Goal: Transaction & Acquisition: Purchase product/service

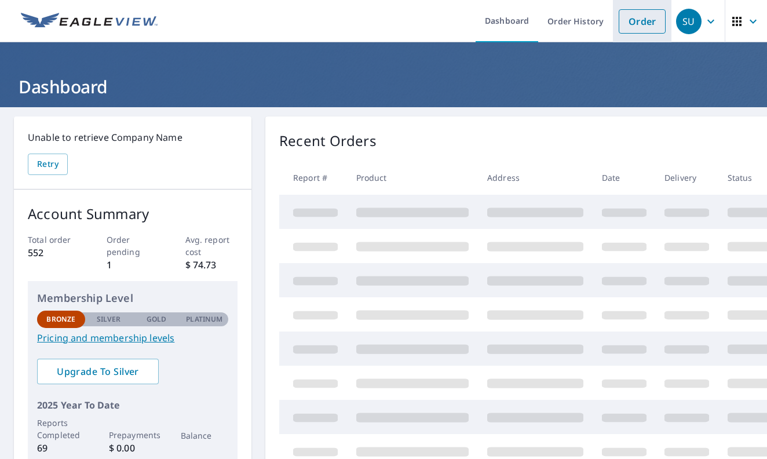
click at [640, 22] on link "Order" at bounding box center [641, 21] width 47 height 24
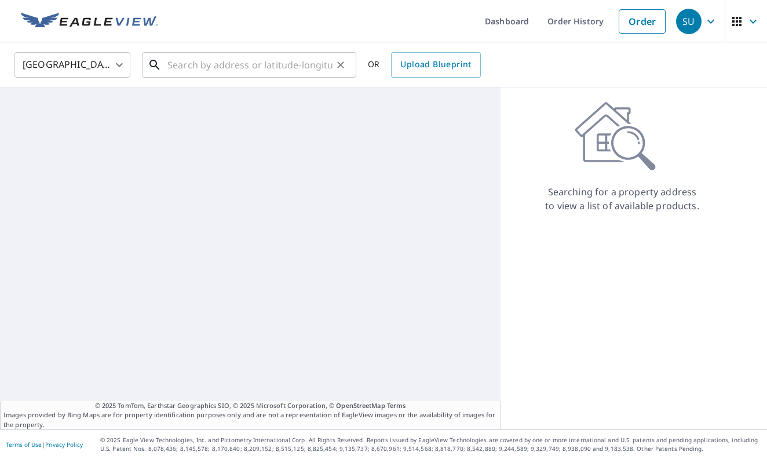
click at [225, 71] on input "text" at bounding box center [249, 65] width 165 height 32
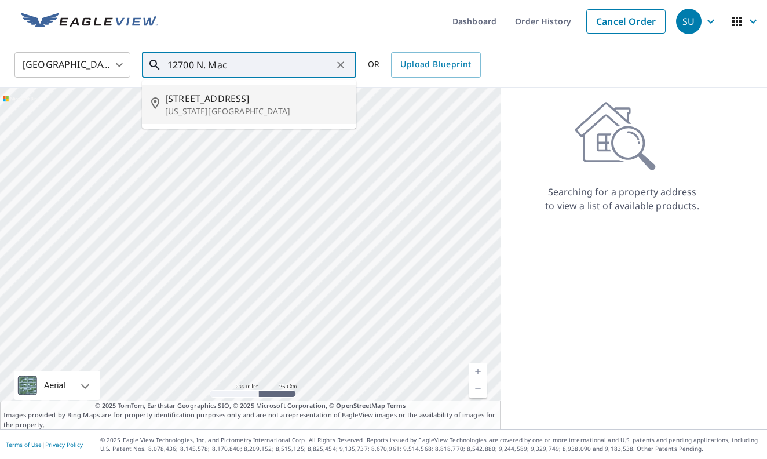
click at [213, 109] on p "[US_STATE][GEOGRAPHIC_DATA]" at bounding box center [256, 111] width 182 height 12
type input "[STREET_ADDRESS][US_STATE]"
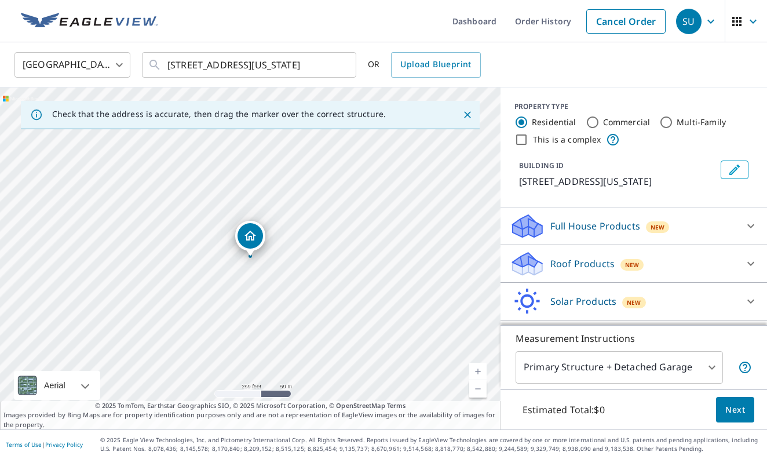
click at [521, 140] on input "This is a complex" at bounding box center [521, 140] width 14 height 14
checkbox input "true"
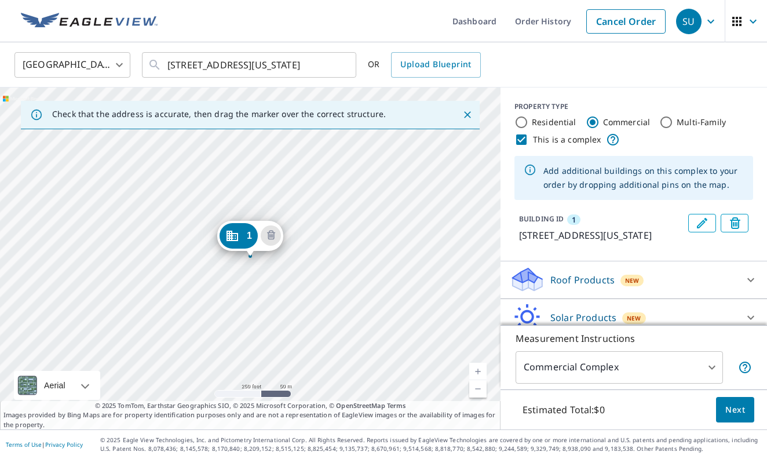
radio input "false"
radio input "true"
type input "4"
click at [469, 115] on icon "Close" at bounding box center [467, 115] width 12 height 12
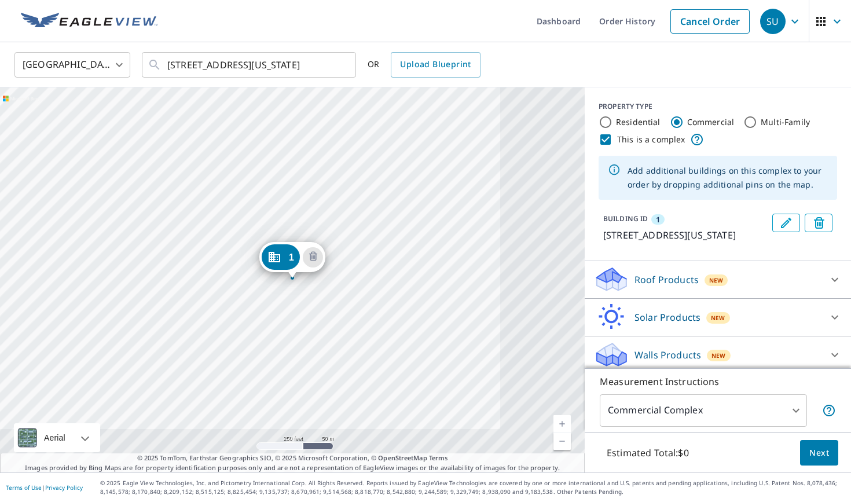
click at [565, 424] on link "Current Level 17, Zoom In" at bounding box center [562, 423] width 17 height 17
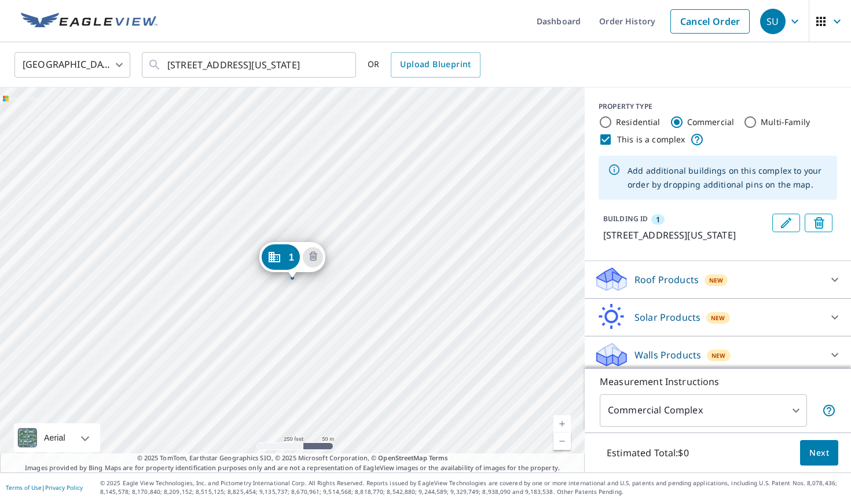
click at [565, 424] on link "Current Level 17, Zoom In" at bounding box center [562, 423] width 17 height 17
drag, startPoint x: 429, startPoint y: 295, endPoint x: 475, endPoint y: 299, distance: 46.5
click at [475, 299] on div "1 [STREET_ADDRESS][US_STATE]" at bounding box center [292, 279] width 585 height 385
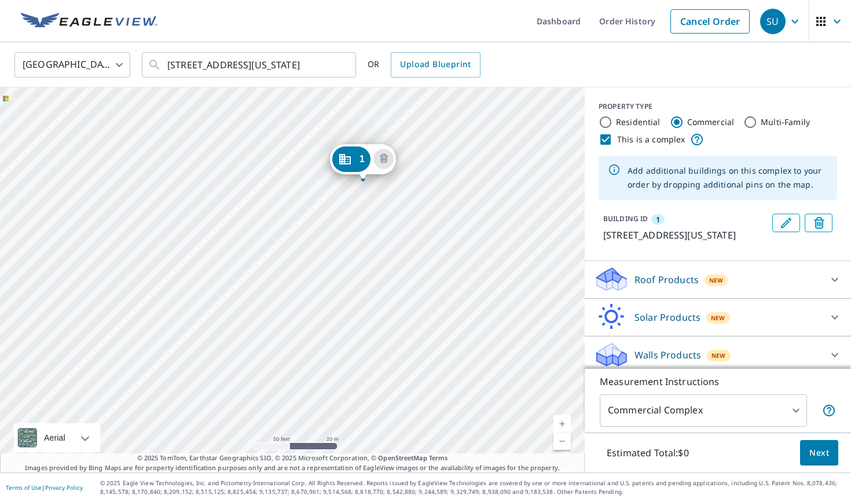
drag, startPoint x: 331, startPoint y: 259, endPoint x: 355, endPoint y: 156, distance: 105.3
drag, startPoint x: 457, startPoint y: 275, endPoint x: 478, endPoint y: 181, distance: 96.7
click at [478, 181] on div "1 [STREET_ADDRESS][US_STATE]" at bounding box center [292, 279] width 585 height 385
click at [766, 225] on icon "Edit building 1" at bounding box center [786, 223] width 14 height 14
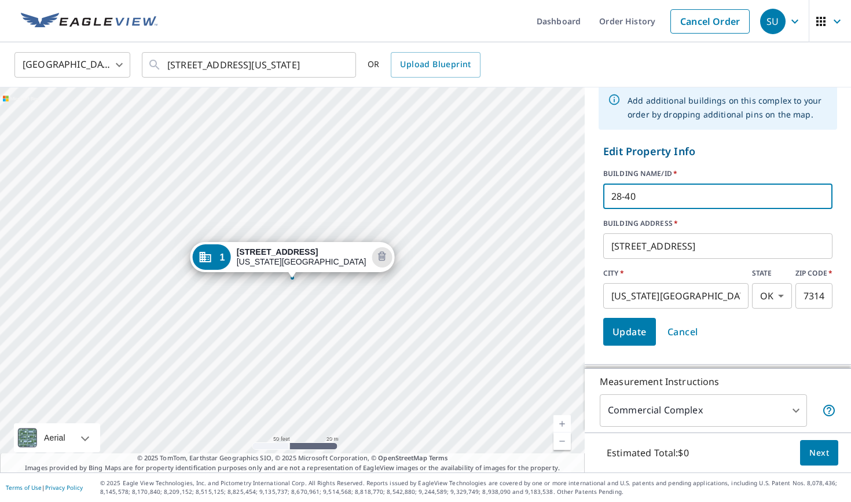
scroll to position [90, 0]
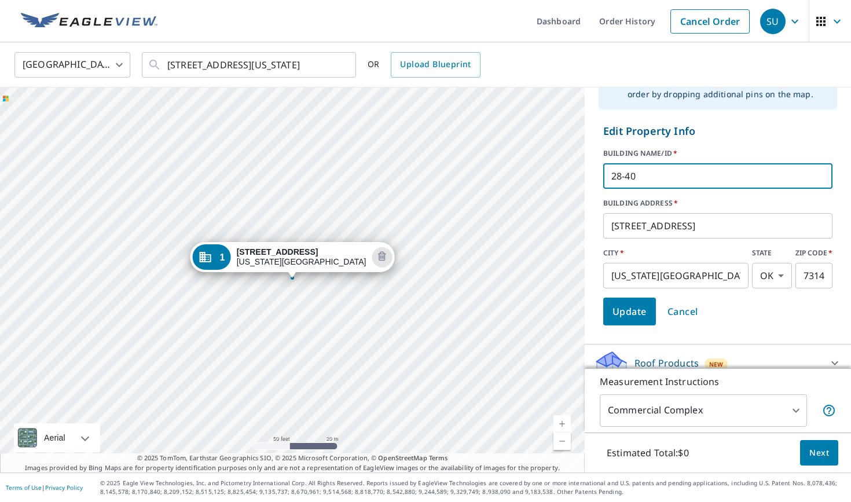
type input "28-40"
click at [633, 312] on span "Update" at bounding box center [630, 311] width 34 height 16
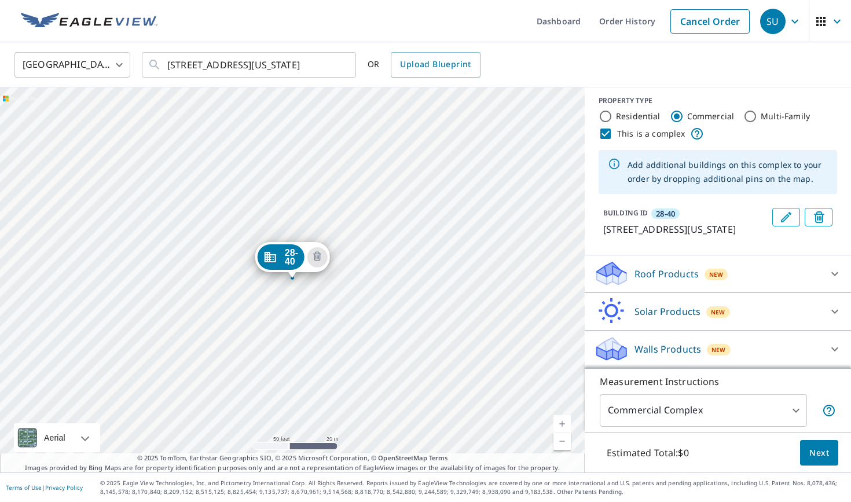
scroll to position [20, 0]
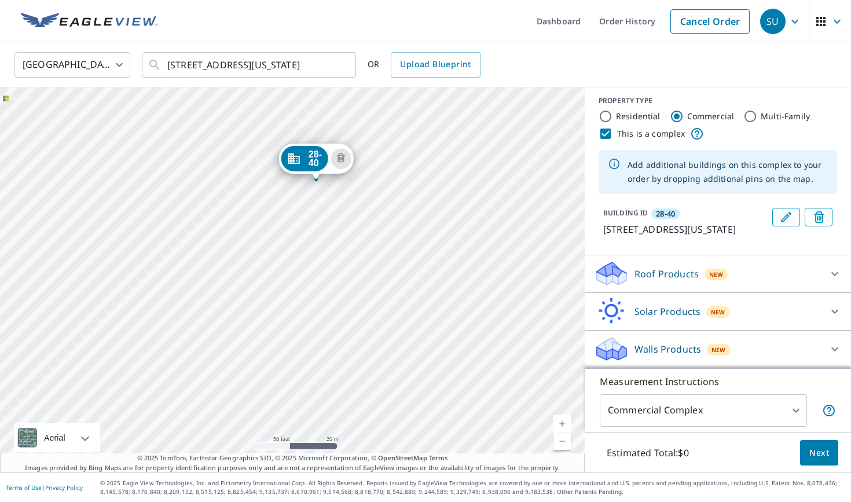
drag, startPoint x: 148, startPoint y: 323, endPoint x: 171, endPoint y: 224, distance: 101.8
click at [171, 224] on div "28-40 [STREET_ADDRESS][US_STATE]" at bounding box center [292, 279] width 585 height 385
click at [96, 267] on div "28-40 [STREET_ADDRESS][US_STATE]" at bounding box center [292, 279] width 585 height 385
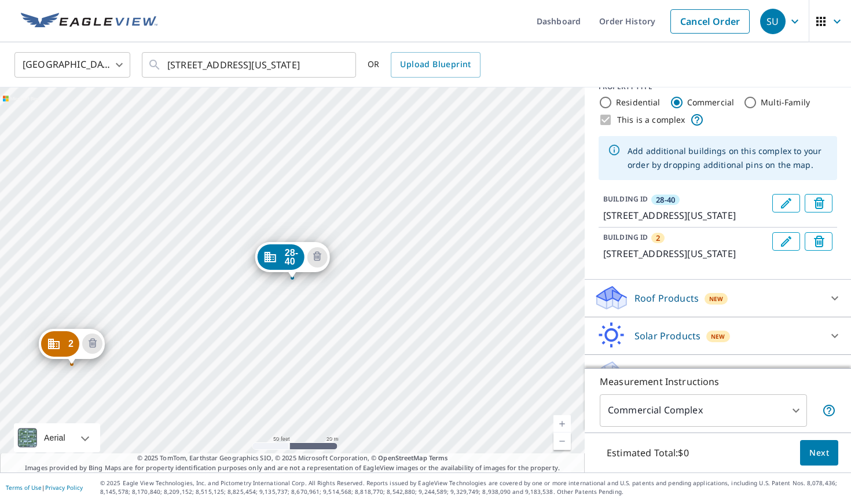
click at [766, 247] on icon "Edit building 2" at bounding box center [786, 241] width 10 height 10
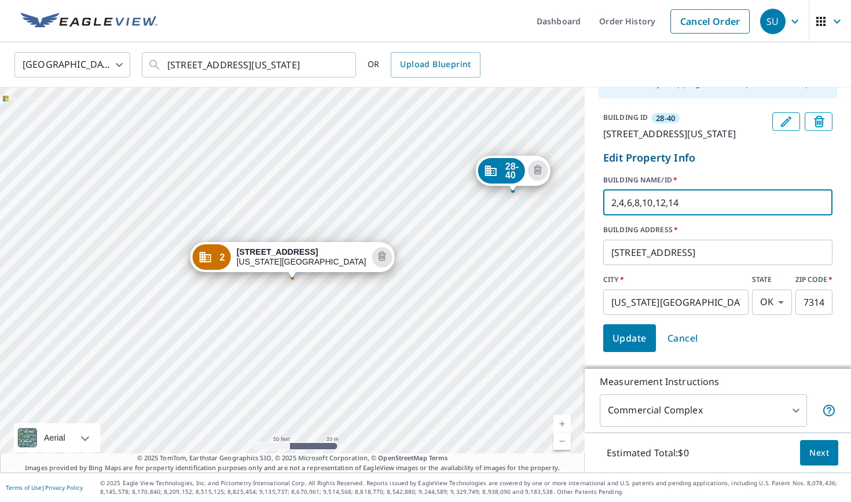
scroll to position [105, 0]
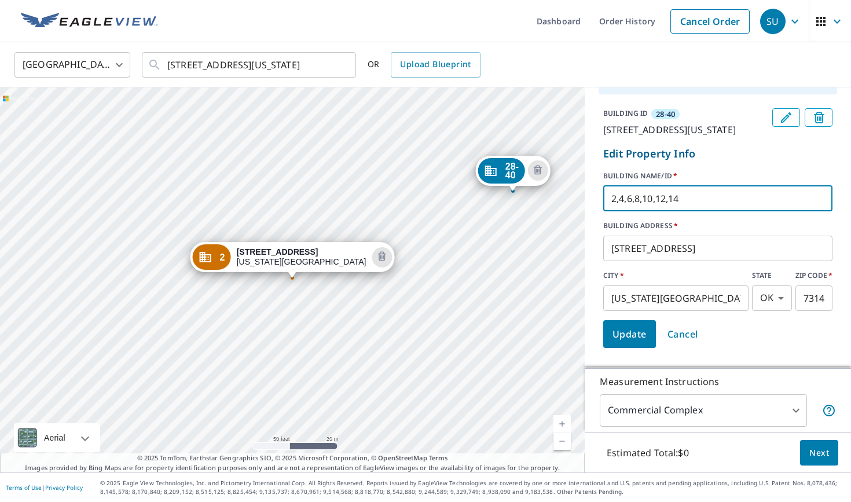
type input "2,4,6,8,10,12,14"
click at [646, 342] on span "Update" at bounding box center [630, 334] width 34 height 16
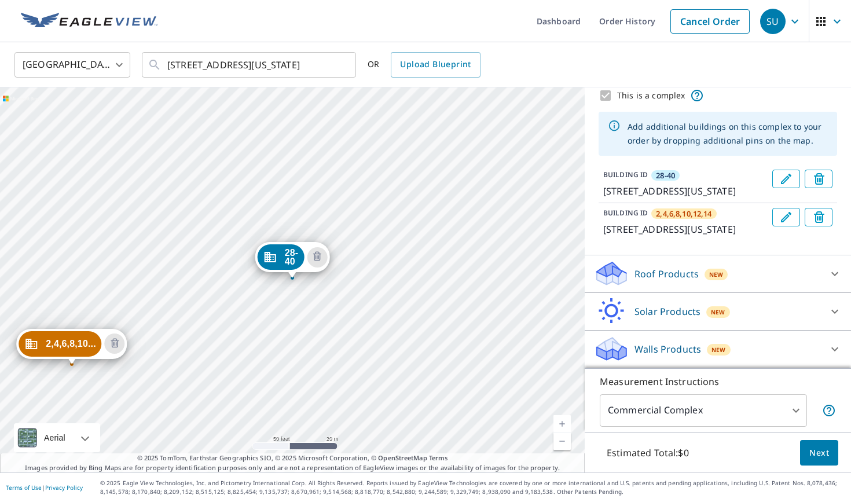
scroll to position [71, 0]
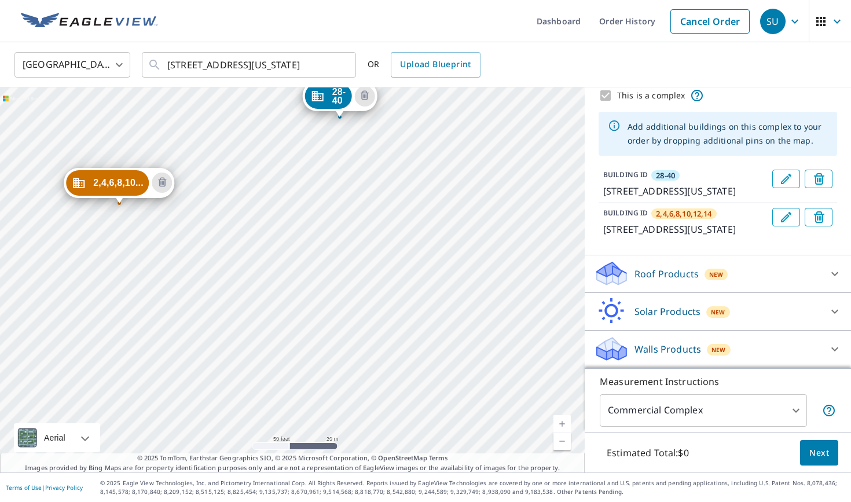
drag, startPoint x: 536, startPoint y: 321, endPoint x: 635, endPoint y: 91, distance: 250.8
click at [635, 91] on div "2,4,6,8,10... [STREET_ADDRESS][US_STATE] 28-40 [GEOGRAPHIC_DATA][STREET_ADDRESS…" at bounding box center [425, 279] width 851 height 385
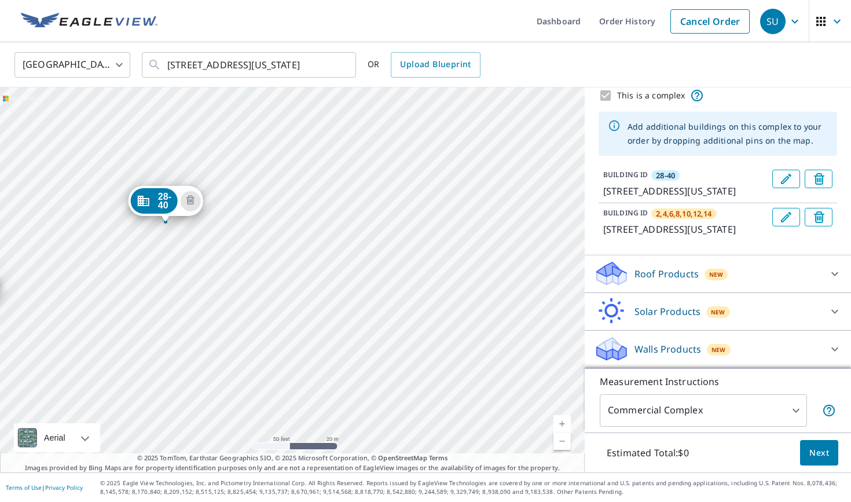
drag, startPoint x: 457, startPoint y: 175, endPoint x: 409, endPoint y: 265, distance: 102.1
click at [409, 265] on div "2,4,6,8,10... [STREET_ADDRESS][US_STATE] 28-40 [STREET_ADDRESS][US_STATE]" at bounding box center [292, 279] width 585 height 385
drag, startPoint x: 185, startPoint y: 417, endPoint x: 311, endPoint y: 112, distance: 330.0
click at [311, 112] on div "2,4,6,8,10... [STREET_ADDRESS][US_STATE] 28-40 [STREET_ADDRESS][US_STATE]" at bounding box center [292, 279] width 585 height 385
drag, startPoint x: 325, startPoint y: 180, endPoint x: 229, endPoint y: 310, distance: 161.9
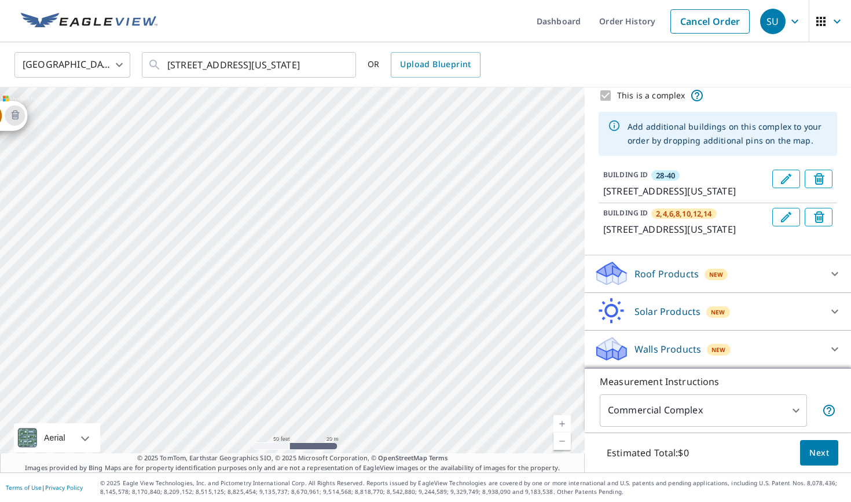
click at [229, 310] on div "2,4,6,8,10... [STREET_ADDRESS][US_STATE] 28-40 [STREET_ADDRESS][US_STATE]" at bounding box center [292, 279] width 585 height 385
drag, startPoint x: 402, startPoint y: 135, endPoint x: 404, endPoint y: 149, distance: 13.9
click at [404, 149] on div "2,4,6,8,10... [STREET_ADDRESS][US_STATE] 28-40 [STREET_ADDRESS][US_STATE]" at bounding box center [292, 279] width 585 height 385
click at [189, 283] on div "2,4,6,8,10... [STREET_ADDRESS][US_STATE] 28-40 [STREET_ADDRESS][US_STATE]" at bounding box center [292, 279] width 585 height 385
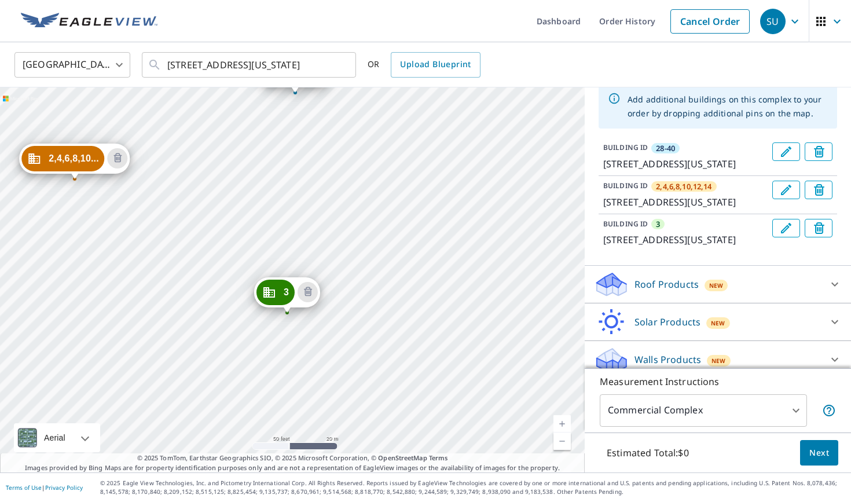
drag, startPoint x: 386, startPoint y: 408, endPoint x: 389, endPoint y: 222, distance: 185.3
click at [389, 222] on div "2,4,6,8,10... [STREET_ADDRESS][US_STATE] 3 [STREET_ADDRESS][US_STATE] 28-40 [ST…" at bounding box center [292, 279] width 585 height 385
click at [766, 235] on icon "Edit building 3" at bounding box center [786, 228] width 14 height 14
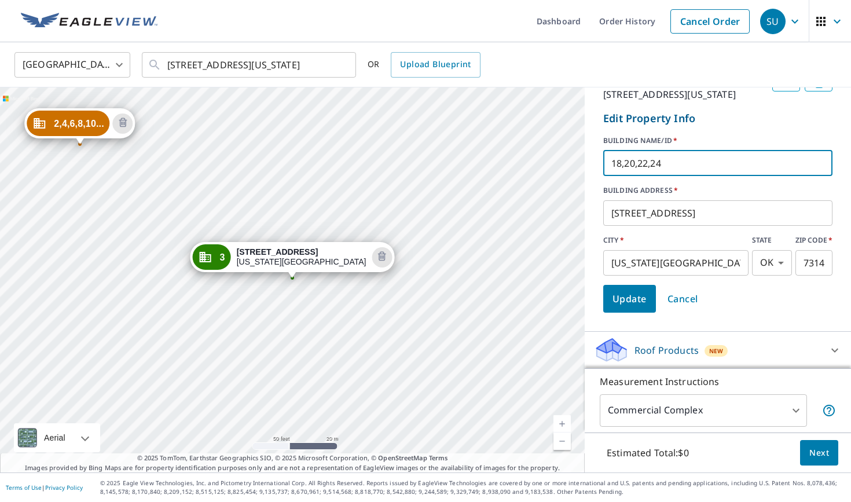
scroll to position [181, 0]
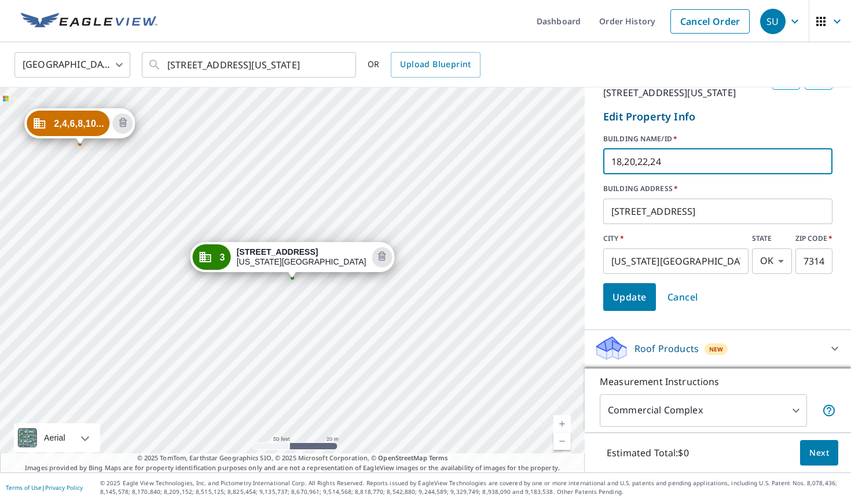
type input "18,20,22,24"
click at [638, 305] on span "Update" at bounding box center [630, 297] width 34 height 16
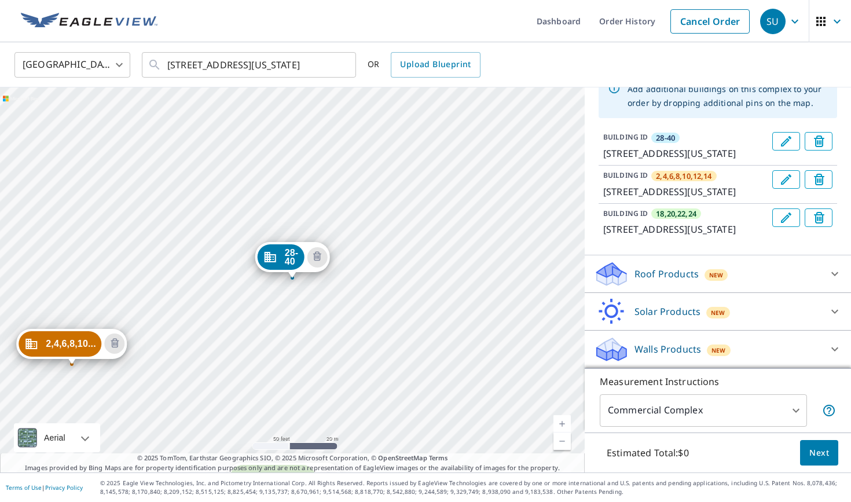
scroll to position [123, 0]
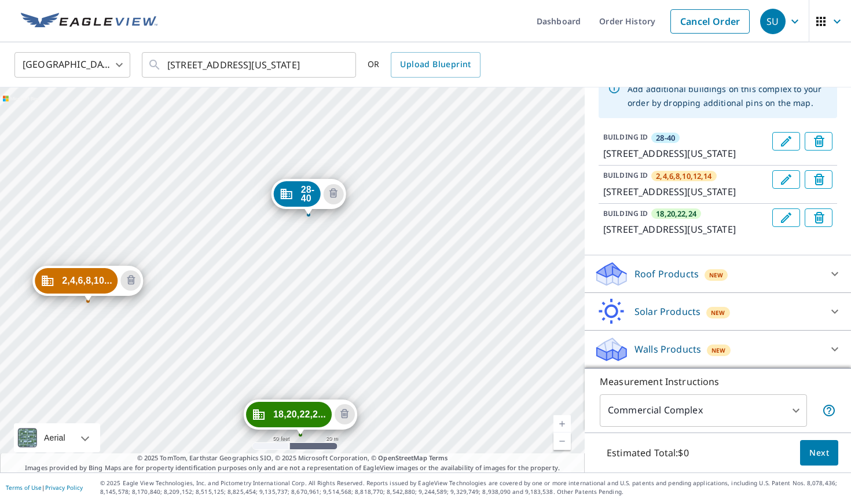
drag, startPoint x: 354, startPoint y: 365, endPoint x: 370, endPoint y: 302, distance: 65.2
click at [370, 302] on div "2,4,6,8,10... [STREET_ADDRESS][US_STATE] 18,20,22,2... [STREET_ADDRESS][US_STAT…" at bounding box center [292, 279] width 585 height 385
click at [320, 319] on div "2,4,6,8,10... [STREET_ADDRESS][US_STATE] 18,20,22,2... [STREET_ADDRESS][US_STAT…" at bounding box center [292, 279] width 585 height 385
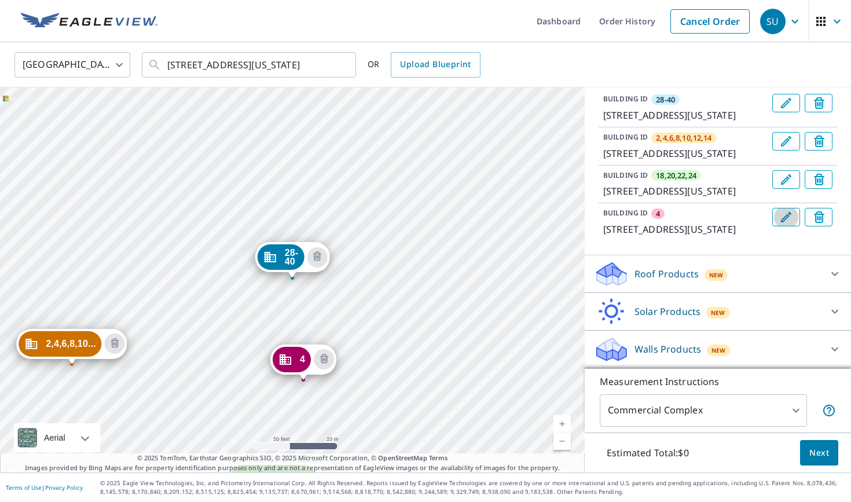
click at [766, 224] on icon "Edit building 4" at bounding box center [786, 217] width 14 height 14
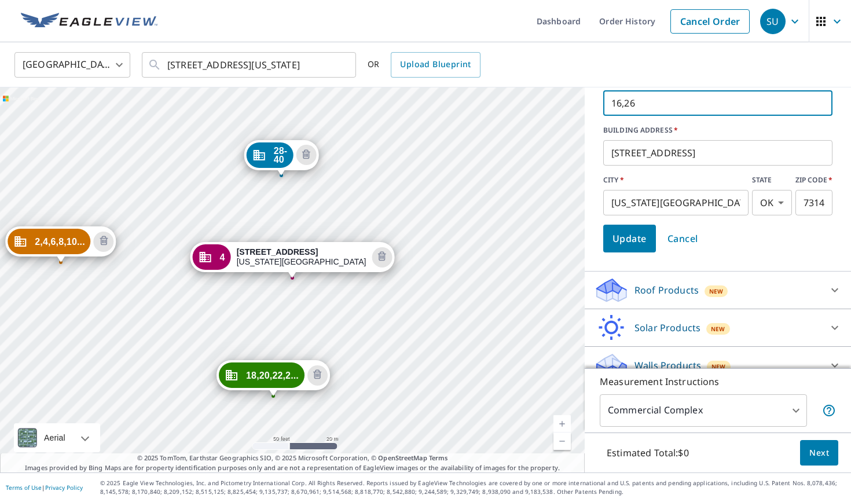
scroll to position [278, 0]
type input "16,26"
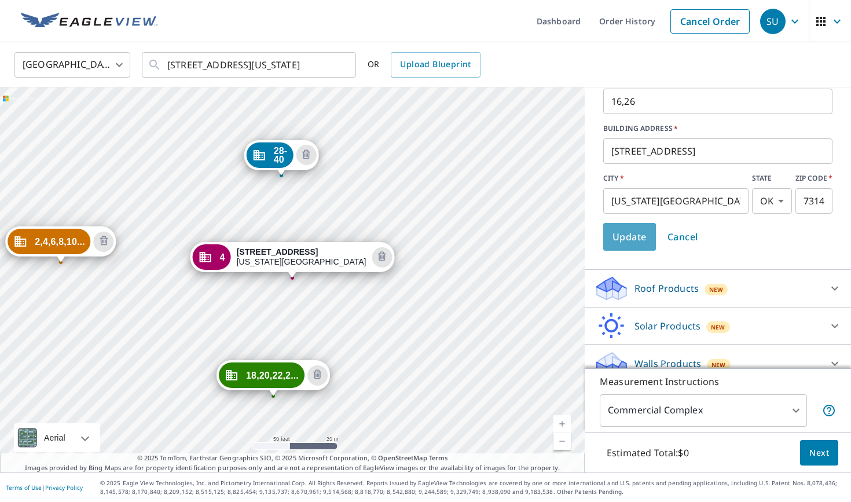
click at [642, 245] on span "Update" at bounding box center [630, 237] width 34 height 16
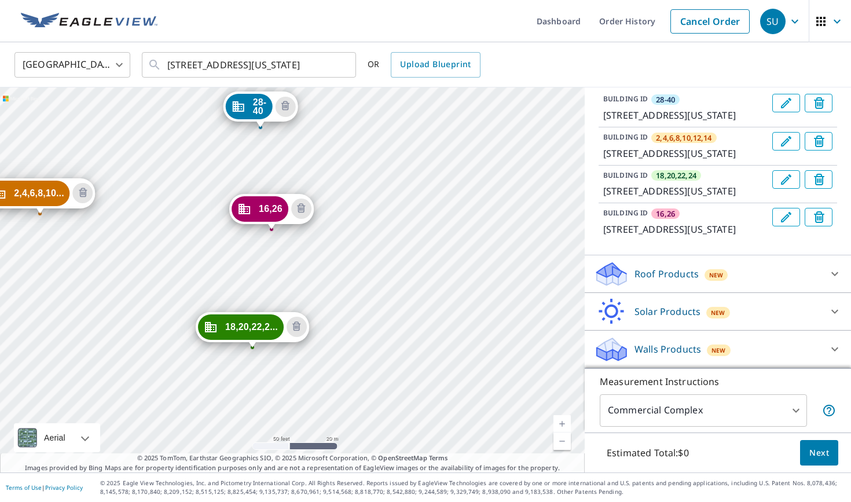
drag, startPoint x: 467, startPoint y: 362, endPoint x: 435, endPoint y: 212, distance: 153.9
click at [435, 212] on div "2,4,6,8,10... [STREET_ADDRESS][US_STATE] 18,20,22,2... [STREET_ADDRESS][GEOGRAP…" at bounding box center [292, 279] width 585 height 385
click at [240, 243] on div "2,4,6,8,10... [STREET_ADDRESS][US_STATE] 18,20,22,2... [STREET_ADDRESS][GEOGRAP…" at bounding box center [292, 279] width 585 height 385
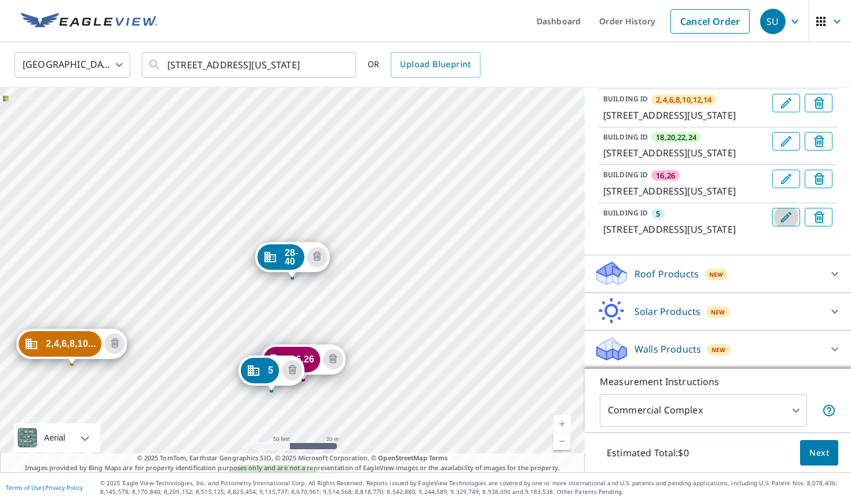
click at [766, 222] on icon "Edit building 5" at bounding box center [786, 217] width 10 height 10
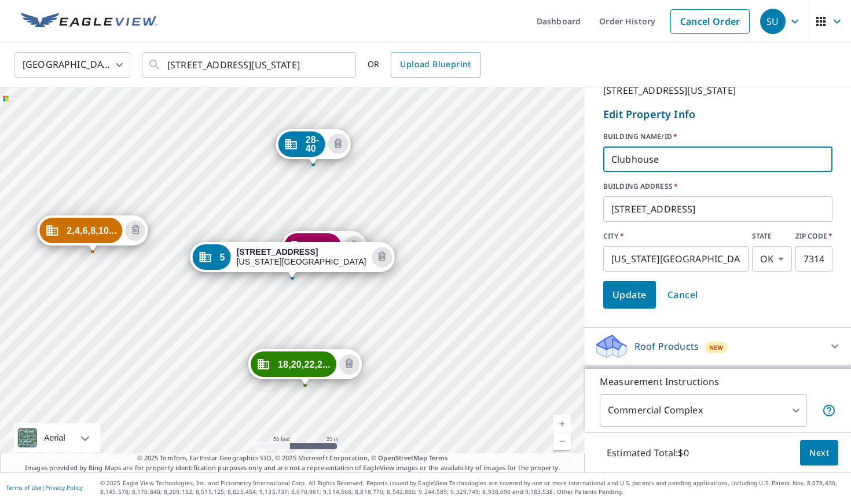
scroll to position [305, 0]
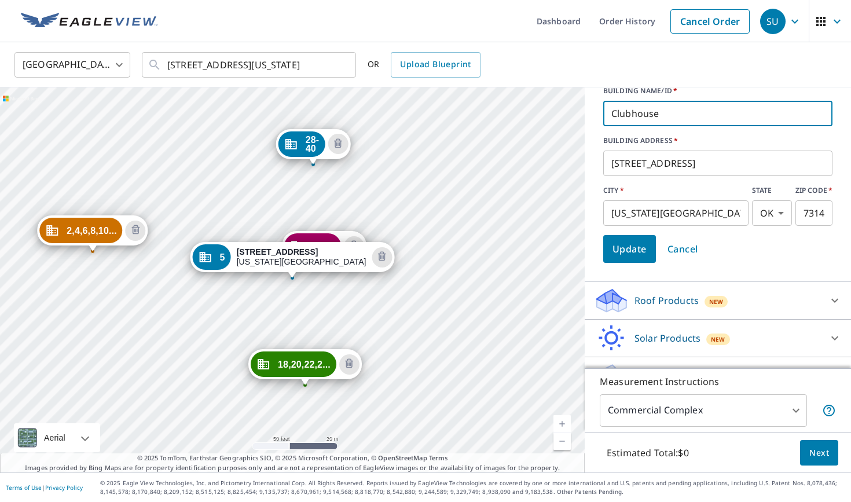
type input "Clubhouse"
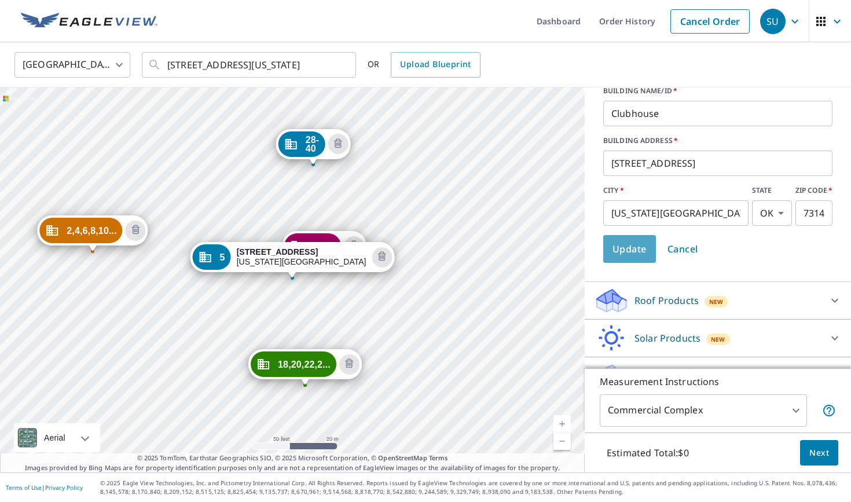
click at [637, 257] on span "Update" at bounding box center [630, 249] width 34 height 16
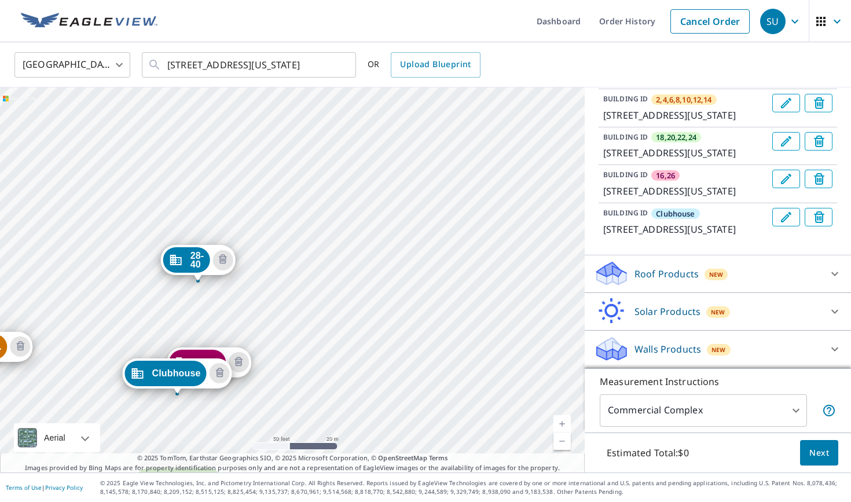
drag, startPoint x: 523, startPoint y: 320, endPoint x: 429, endPoint y: 323, distance: 94.4
click at [429, 323] on div "2,4,6,8,10... [STREET_ADDRESS][US_STATE] 18,20,22,2... [STREET_ADDRESS][GEOGRAP…" at bounding box center [292, 279] width 585 height 385
click at [455, 280] on div "2,4,6,8,10... [STREET_ADDRESS][US_STATE] 18,20,22,2... [STREET_ADDRESS][GEOGRAP…" at bounding box center [292, 279] width 585 height 385
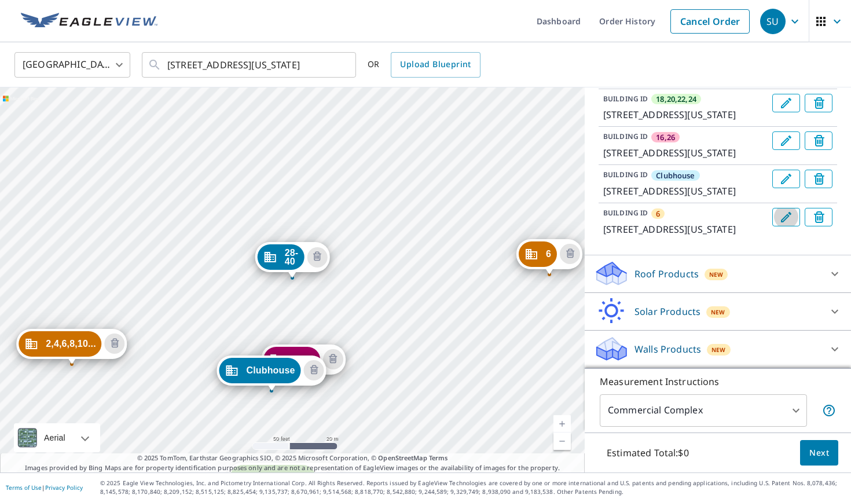
click at [766, 224] on icon "Edit building 6" at bounding box center [786, 217] width 14 height 14
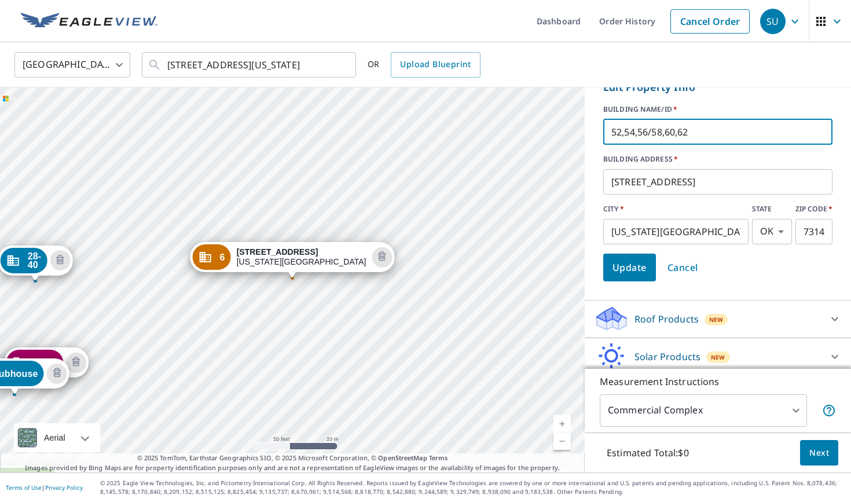
scroll to position [329, 0]
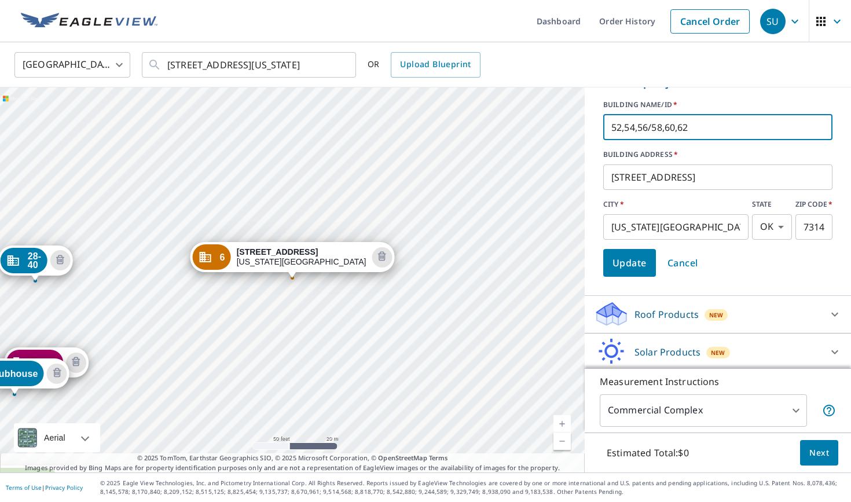
type input "52,54,56/58,60,62"
click at [635, 271] on span "Update" at bounding box center [630, 263] width 34 height 16
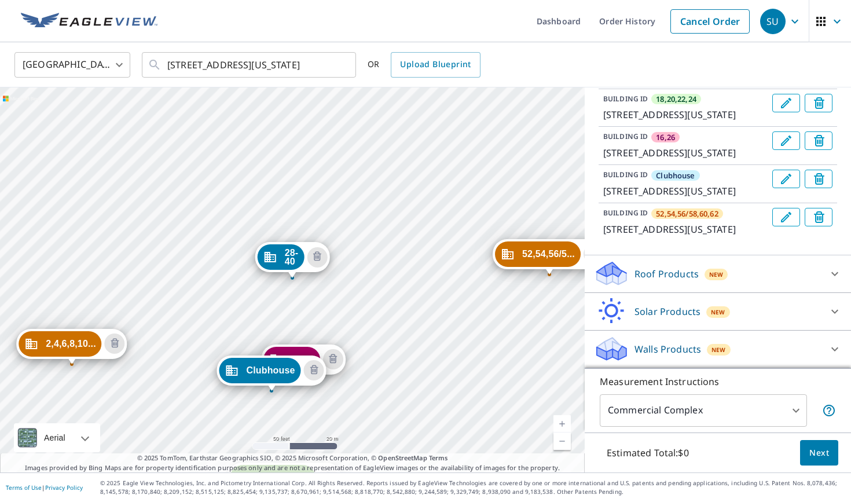
scroll to position [279, 0]
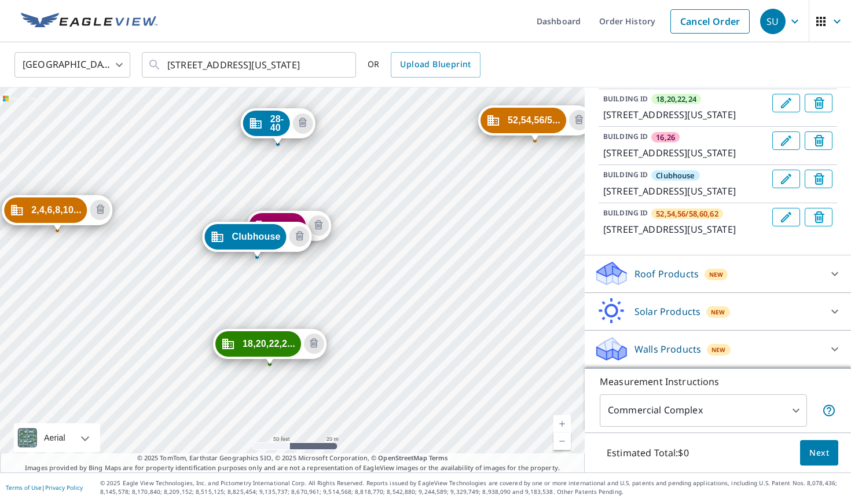
drag, startPoint x: 400, startPoint y: 311, endPoint x: 384, endPoint y: 177, distance: 134.6
click at [384, 177] on div "2,4,6,8,10... [STREET_ADDRESS][US_STATE] 18,20,22,2... [STREET_ADDRESS][GEOGRAP…" at bounding box center [292, 279] width 585 height 385
click at [560, 422] on link "Current Level 19, Zoom In" at bounding box center [562, 423] width 17 height 17
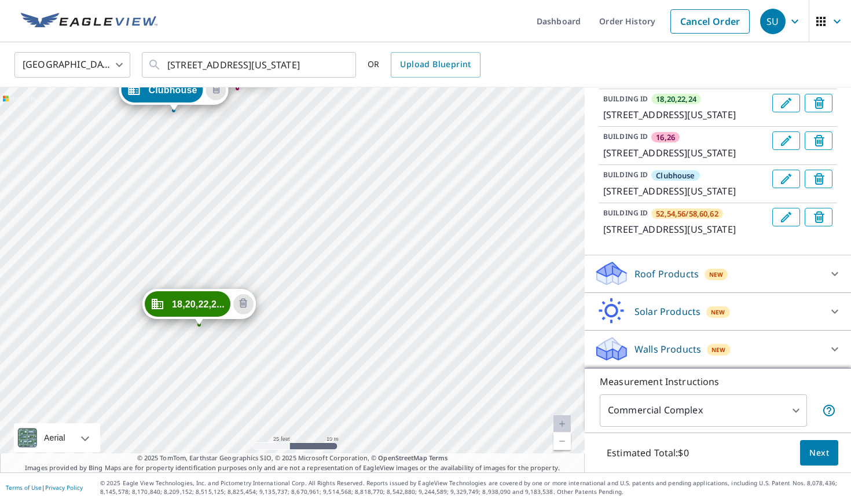
drag, startPoint x: 497, startPoint y: 323, endPoint x: 450, endPoint y: 197, distance: 134.7
click at [450, 197] on div "2,4,6,8,10... [STREET_ADDRESS][US_STATE] 18,20,22,2... [STREET_ADDRESS][GEOGRAP…" at bounding box center [292, 279] width 585 height 385
click at [427, 239] on div "2,4,6,8,10... [STREET_ADDRESS][US_STATE] 18,20,22,2... [STREET_ADDRESS][GEOGRAP…" at bounding box center [292, 279] width 585 height 385
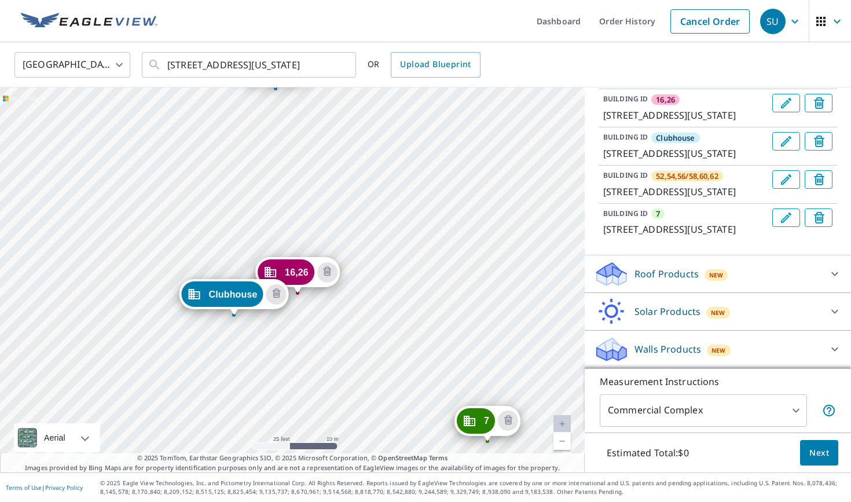
drag, startPoint x: 427, startPoint y: 365, endPoint x: 411, endPoint y: 175, distance: 190.1
click at [411, 175] on div "2,4,6,8,10... [STREET_ADDRESS][US_STATE] 18,20,22,2... [STREET_ADDRESS][GEOGRAP…" at bounding box center [292, 279] width 585 height 385
click at [766, 225] on icon "Edit building 7" at bounding box center [786, 218] width 14 height 14
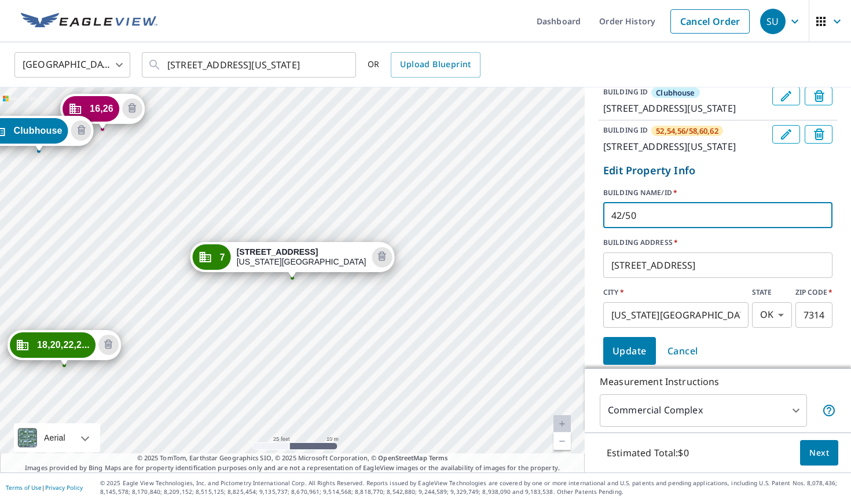
click at [625, 232] on input "42/50" at bounding box center [717, 215] width 229 height 32
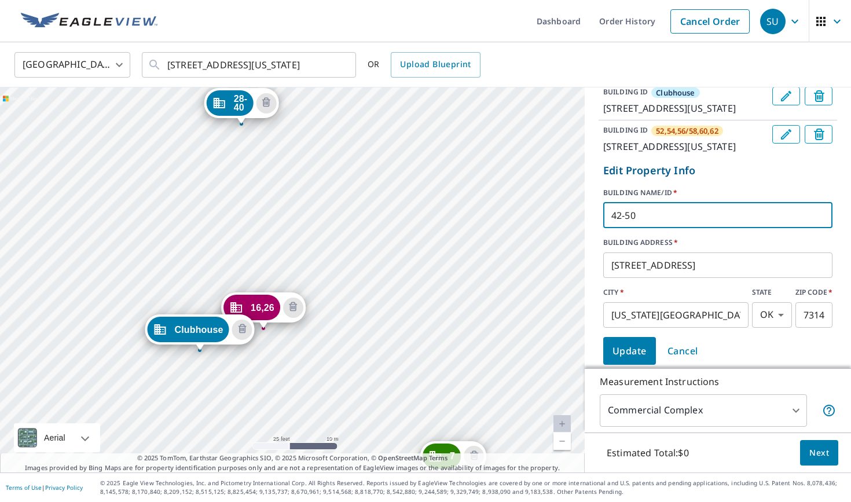
drag, startPoint x: 512, startPoint y: 322, endPoint x: 461, endPoint y: 168, distance: 162.2
click at [461, 168] on div "2,4,6,8,10... [STREET_ADDRESS][US_STATE] 18,20,22,2... [STREET_ADDRESS][GEOGRAP…" at bounding box center [292, 279] width 585 height 385
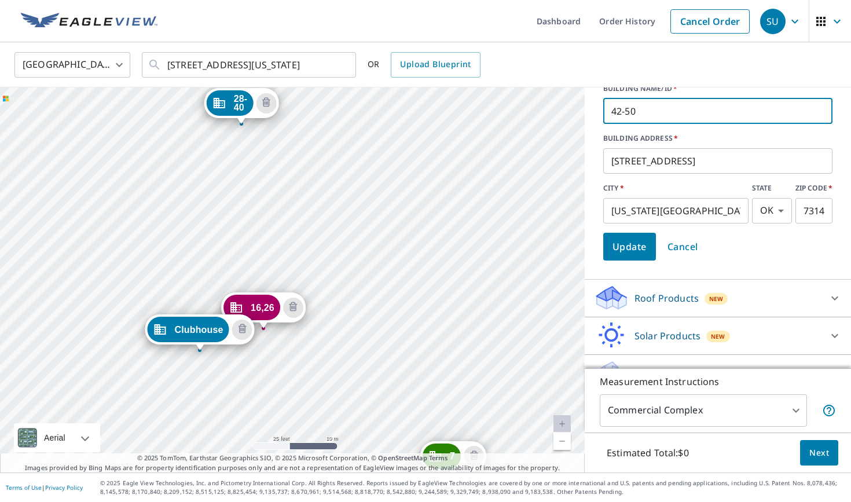
scroll to position [391, 0]
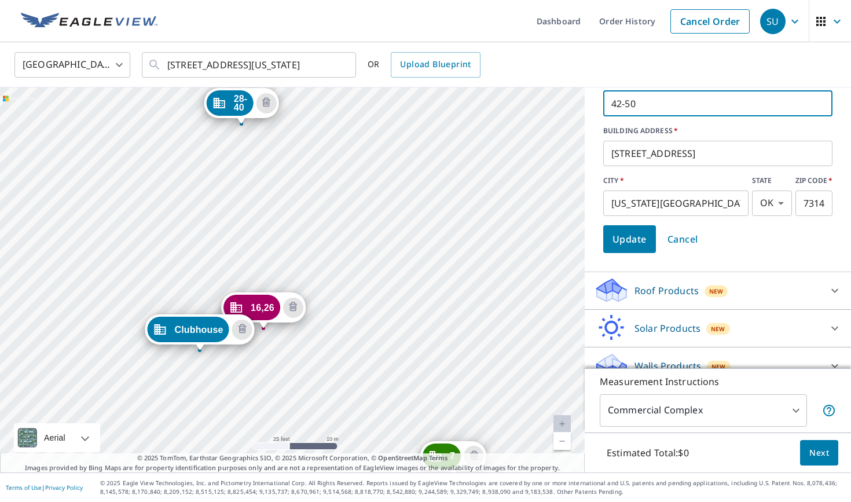
type input "42-50"
click at [640, 247] on span "Update" at bounding box center [630, 239] width 34 height 16
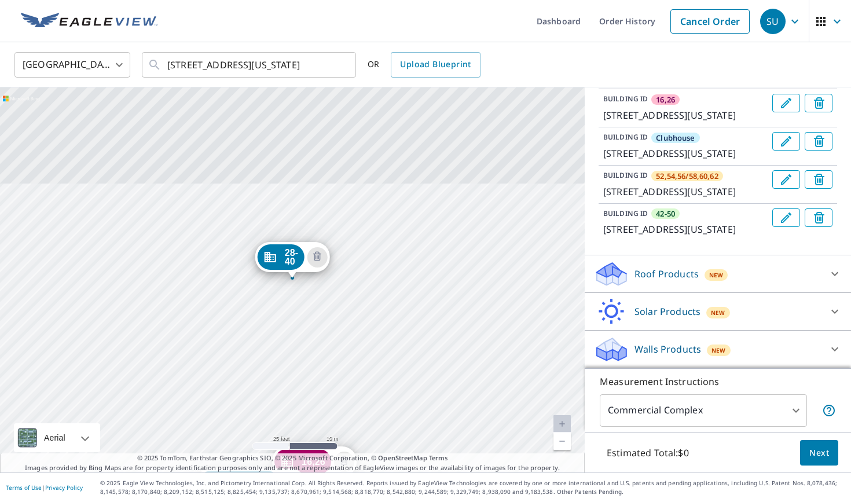
scroll to position [331, 0]
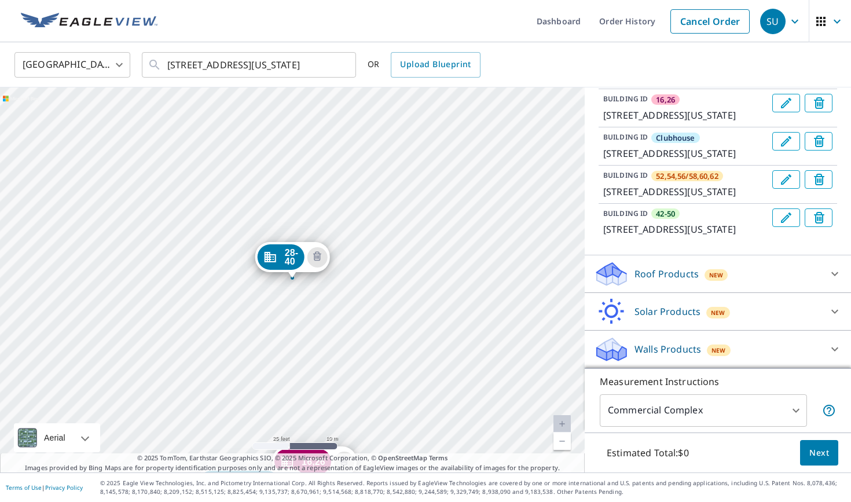
click at [561, 440] on link "Current Level 20, Zoom Out" at bounding box center [562, 441] width 17 height 17
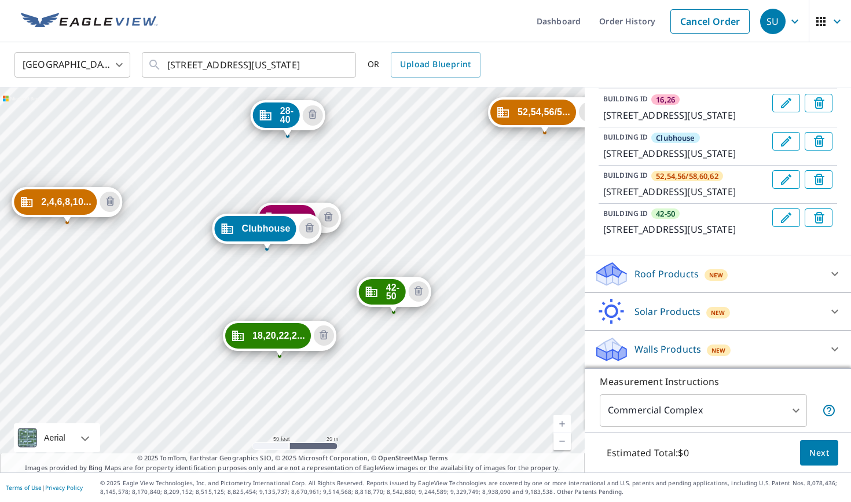
drag, startPoint x: 401, startPoint y: 303, endPoint x: 396, endPoint y: 162, distance: 142.0
click at [396, 162] on div "2,4,6,8,10... [STREET_ADDRESS][US_STATE] 18,20,22,2... [STREET_ADDRESS][GEOGRAP…" at bounding box center [292, 279] width 585 height 385
click at [766, 276] on icon at bounding box center [835, 274] width 14 height 14
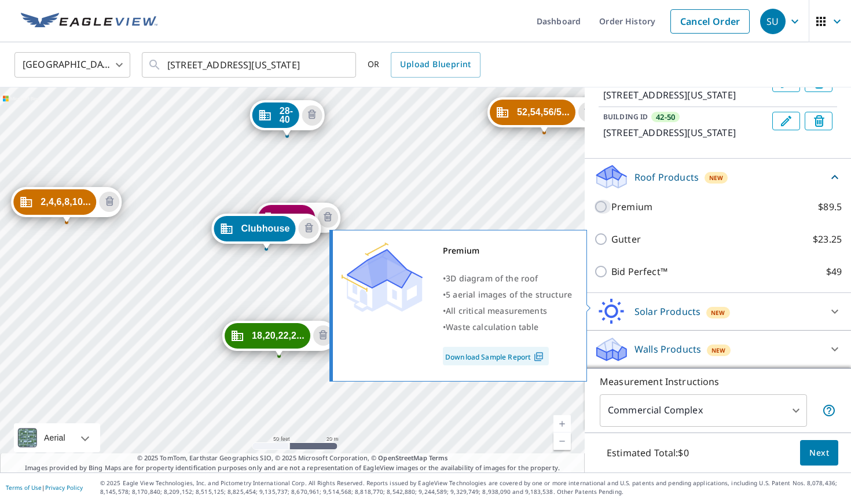
click at [600, 214] on input "Premium $89.5" at bounding box center [602, 207] width 17 height 14
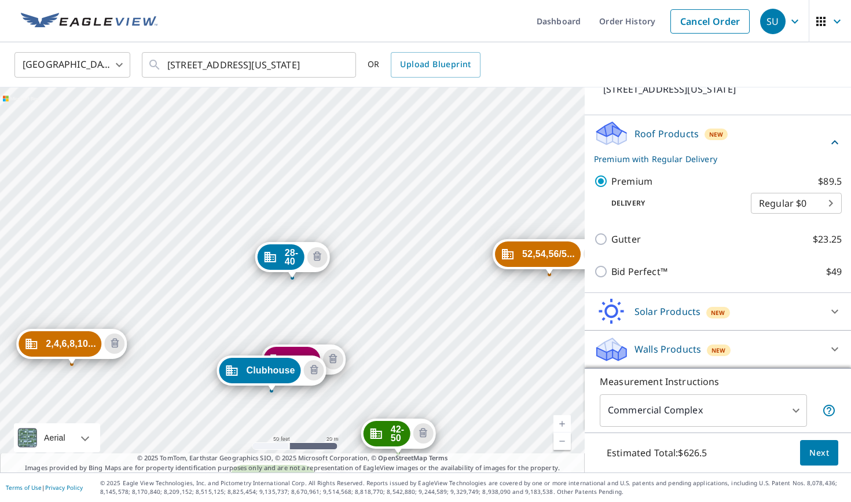
scroll to position [471, 0]
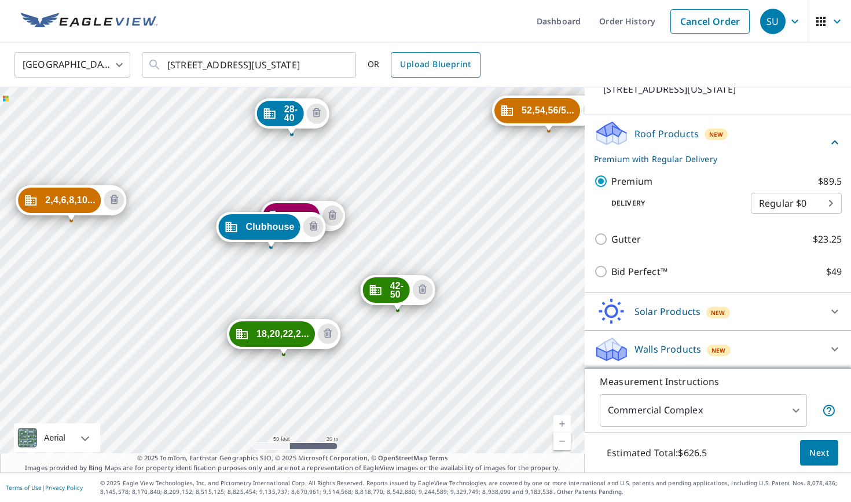
drag, startPoint x: 463, startPoint y: 242, endPoint x: 464, endPoint y: 57, distance: 185.3
click at [464, 57] on div "[GEOGRAPHIC_DATA] [GEOGRAPHIC_DATA] ​ [STREET_ADDRESS][US_STATE] ​ OR Upload Bl…" at bounding box center [425, 257] width 851 height 430
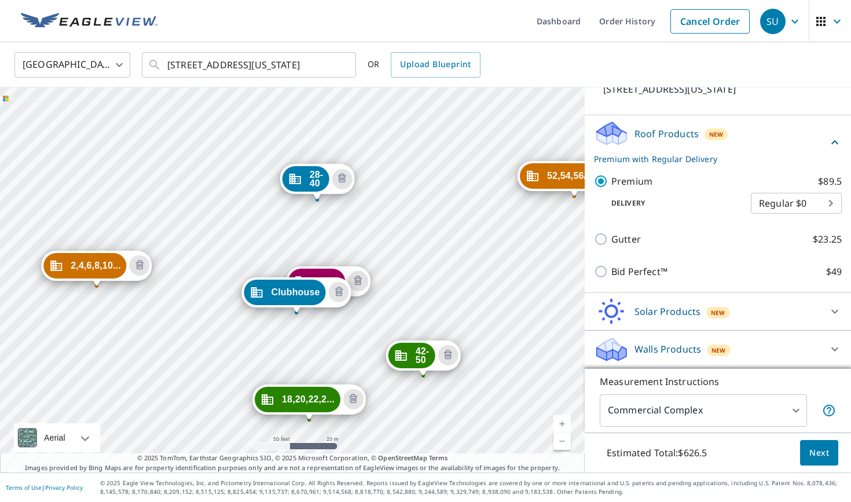
click at [488, 164] on div "2,4,6,8,10... [STREET_ADDRESS][US_STATE] 18,20,22,2... [STREET_ADDRESS][GEOGRAP…" at bounding box center [292, 279] width 585 height 385
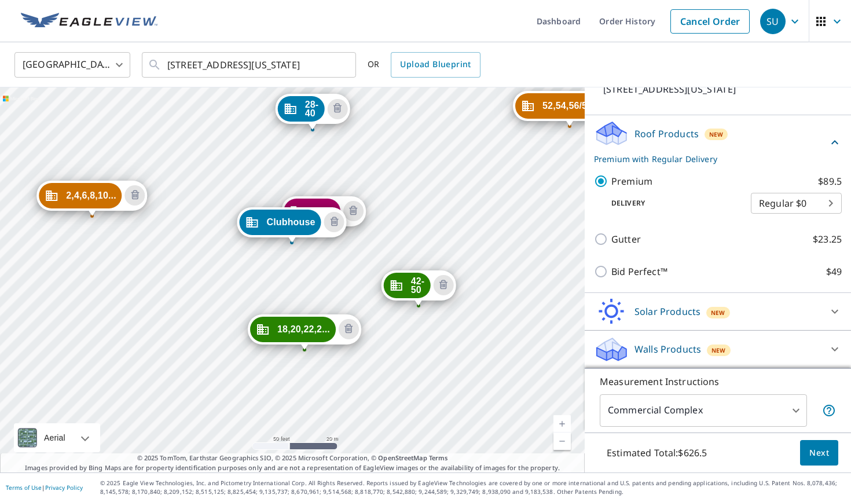
drag, startPoint x: 507, startPoint y: 318, endPoint x: 502, endPoint y: 248, distance: 70.2
click at [502, 248] on div "2,4,6,8,10... [STREET_ADDRESS][US_STATE] 18,20,22,2... [STREET_ADDRESS][GEOGRAP…" at bounding box center [292, 279] width 585 height 385
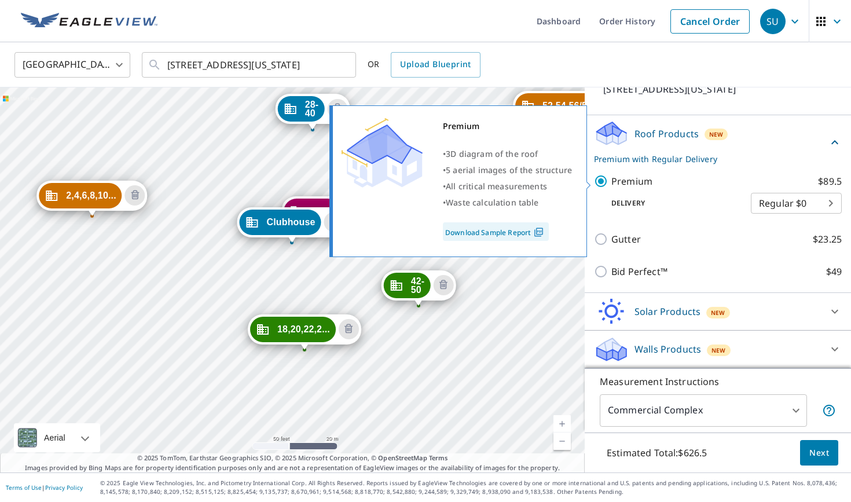
click at [602, 181] on input "Premium $89.5" at bounding box center [602, 181] width 17 height 14
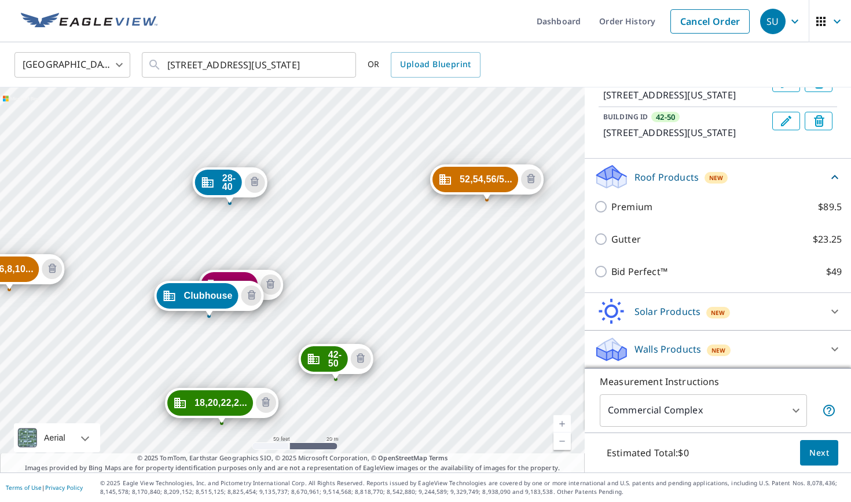
drag, startPoint x: 402, startPoint y: 345, endPoint x: 338, endPoint y: 268, distance: 99.5
click at [338, 268] on div "2,4,6,8,10... [STREET_ADDRESS][US_STATE] 18,20,22,2... [STREET_ADDRESS][GEOGRAP…" at bounding box center [292, 279] width 585 height 385
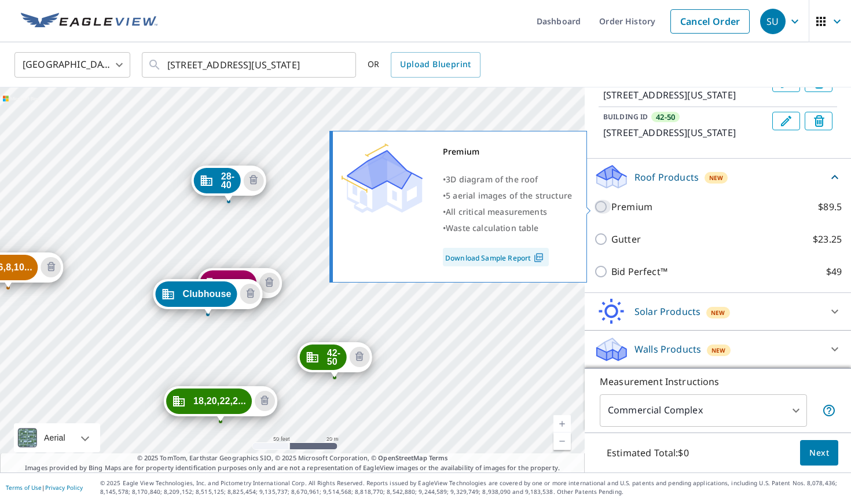
click at [600, 206] on input "Premium $89.5" at bounding box center [602, 207] width 17 height 14
checkbox input "true"
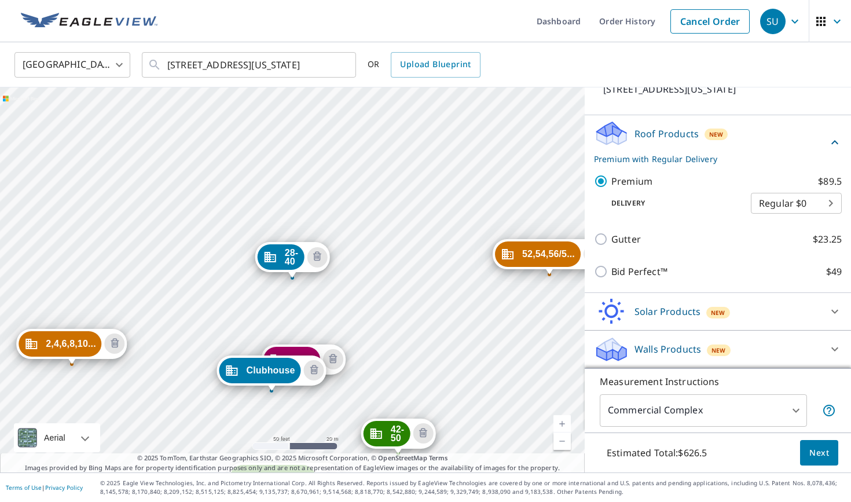
scroll to position [471, 0]
click at [766, 454] on span "Next" at bounding box center [819, 453] width 20 height 14
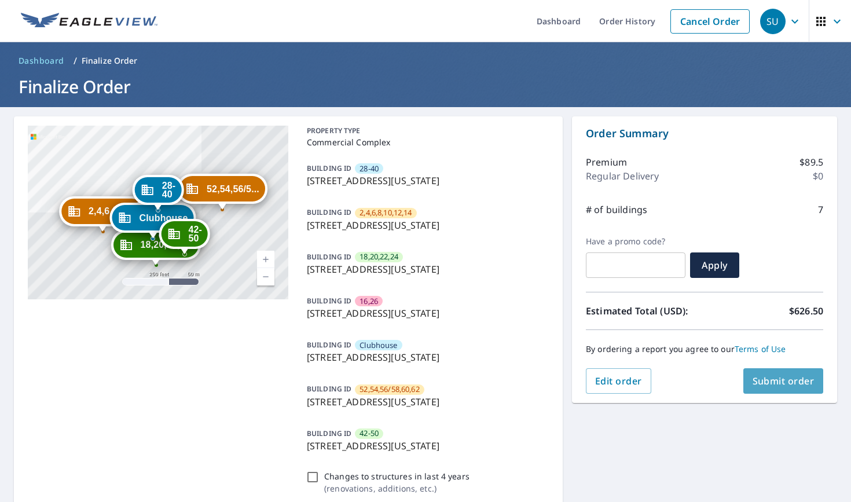
click at [766, 386] on span "Submit order" at bounding box center [784, 381] width 62 height 13
